Goal: Transaction & Acquisition: Purchase product/service

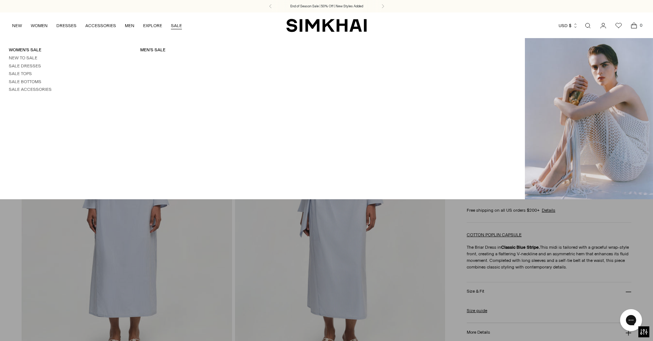
click at [176, 26] on link "SALE" at bounding box center [176, 26] width 11 height 16
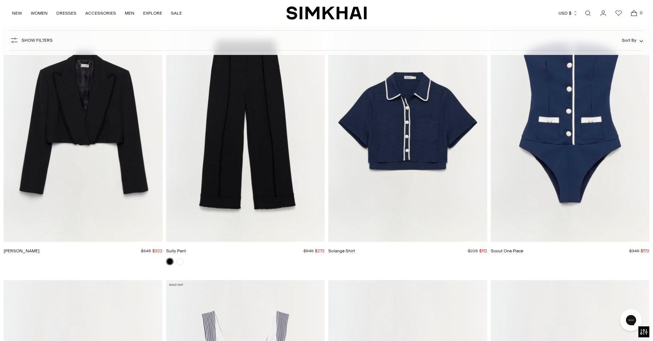
scroll to position [8838, 0]
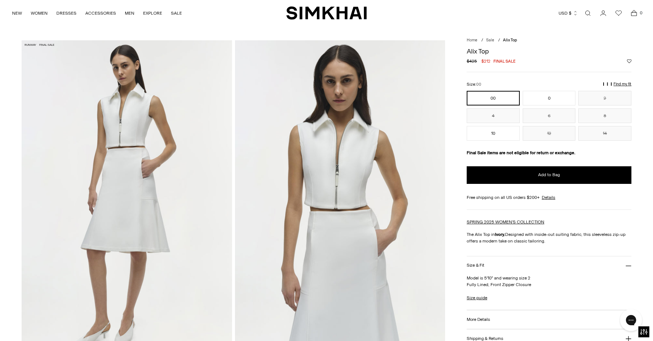
scroll to position [16, 0]
